Goal: Information Seeking & Learning: Understand process/instructions

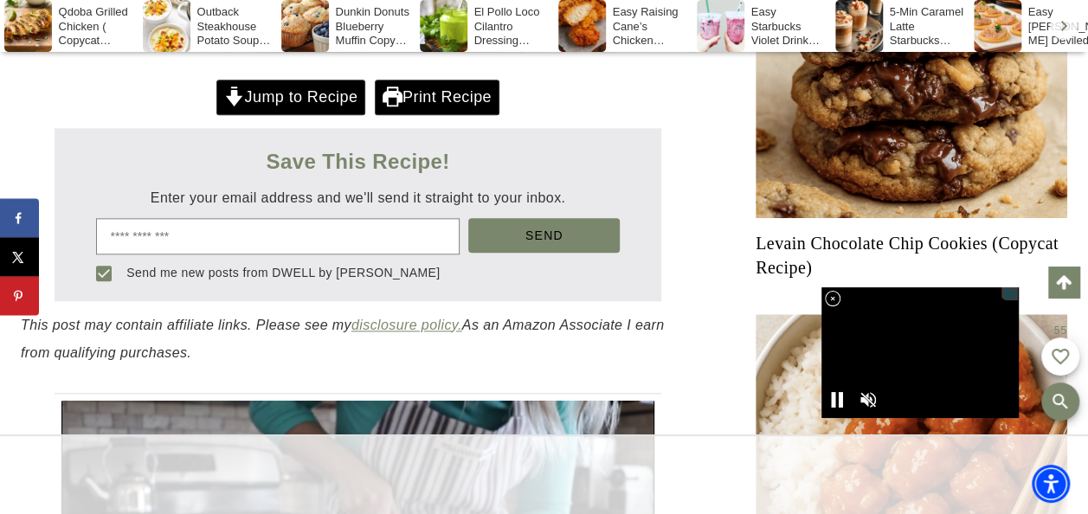
click at [313, 97] on link "Jump to Recipe" at bounding box center [290, 97] width 149 height 35
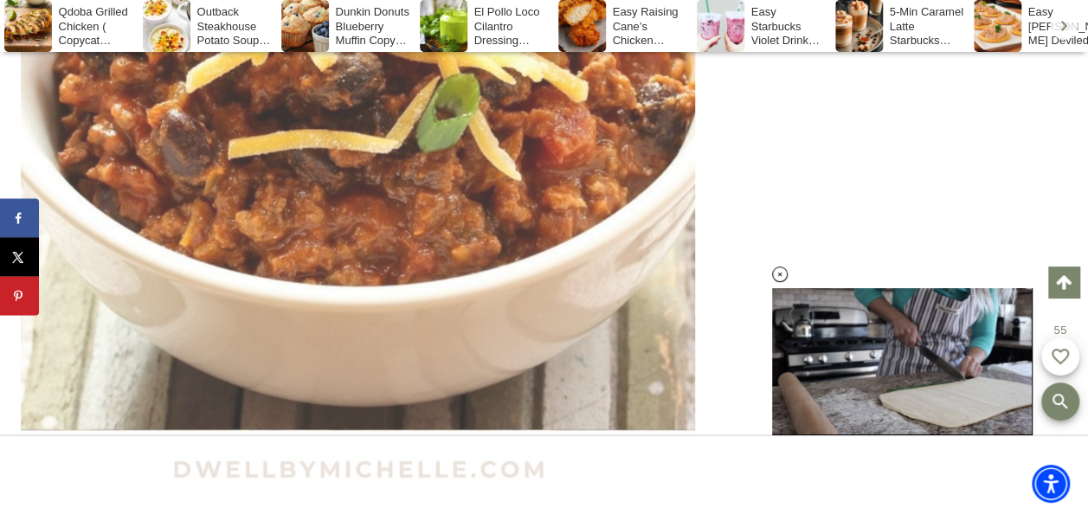
scroll to position [6838, 0]
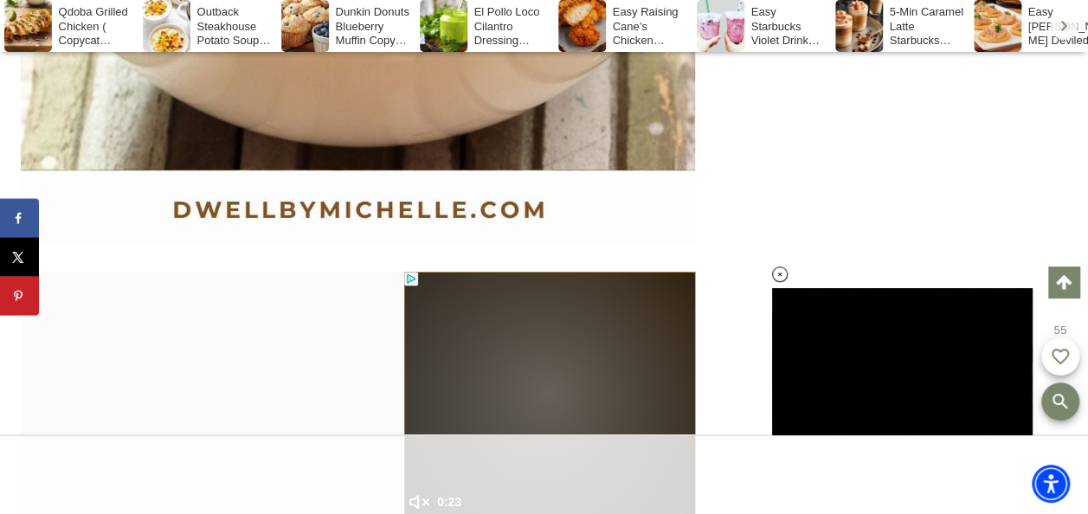
click at [306, 424] on div at bounding box center [358, 445] width 674 height 346
click at [303, 409] on div at bounding box center [358, 445] width 674 height 346
drag, startPoint x: 277, startPoint y: 362, endPoint x: 274, endPoint y: 319, distance: 43.4
click at [274, 319] on div at bounding box center [358, 445] width 674 height 346
click at [263, 272] on div at bounding box center [358, 445] width 674 height 346
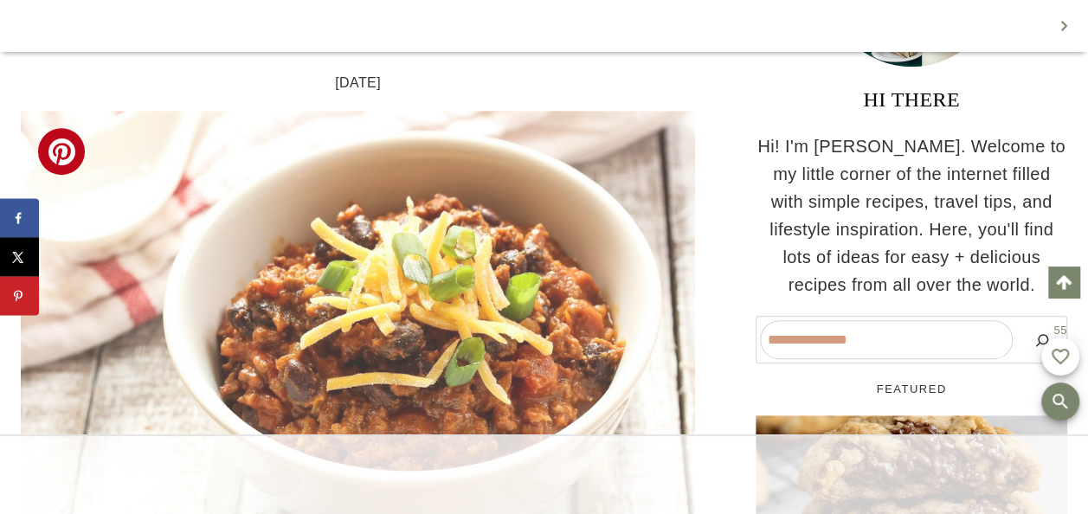
scroll to position [682, 0]
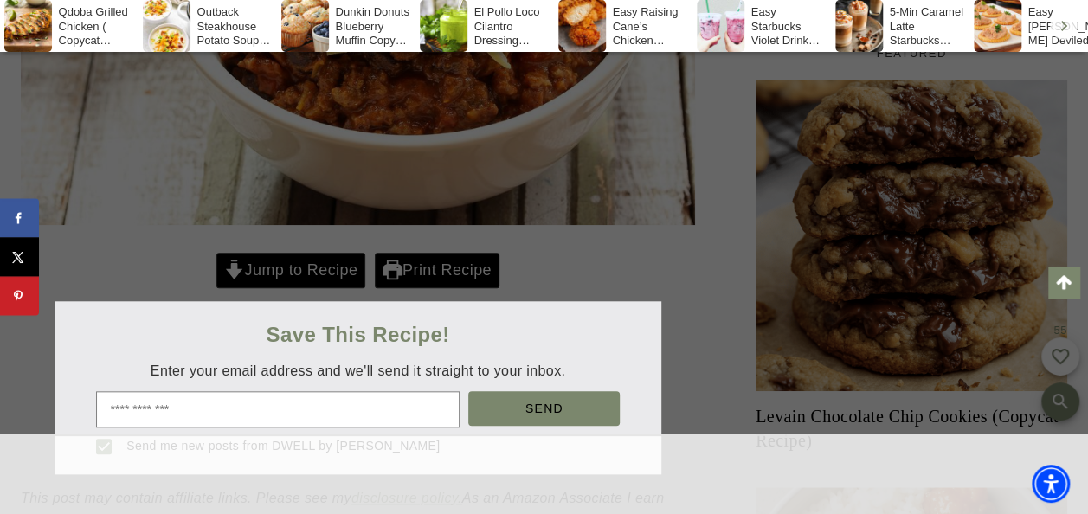
click at [426, 268] on div at bounding box center [544, 257] width 1088 height 514
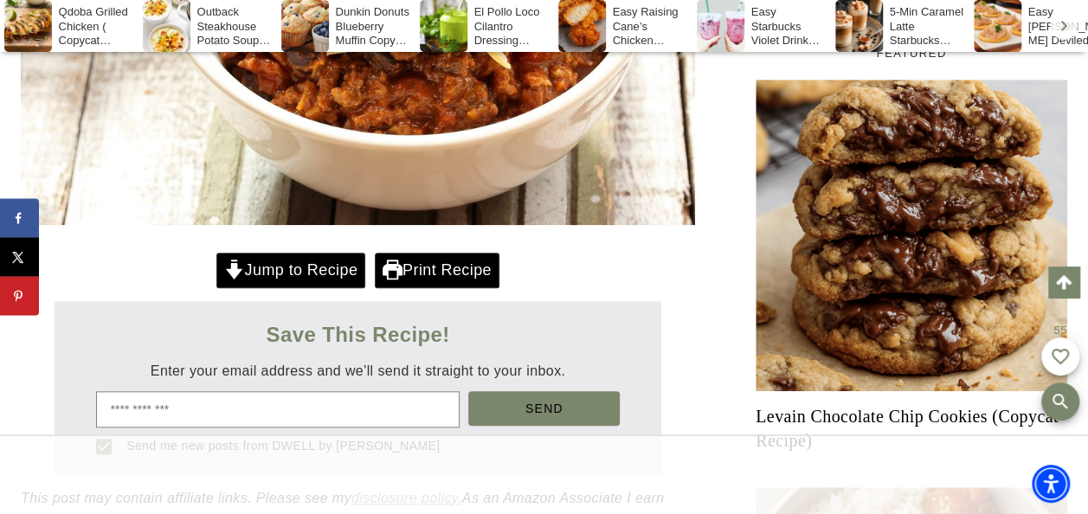
scroll to position [0, 0]
click at [422, 275] on link "Print Recipe" at bounding box center [437, 270] width 125 height 35
